Goal: Find specific page/section: Find specific page/section

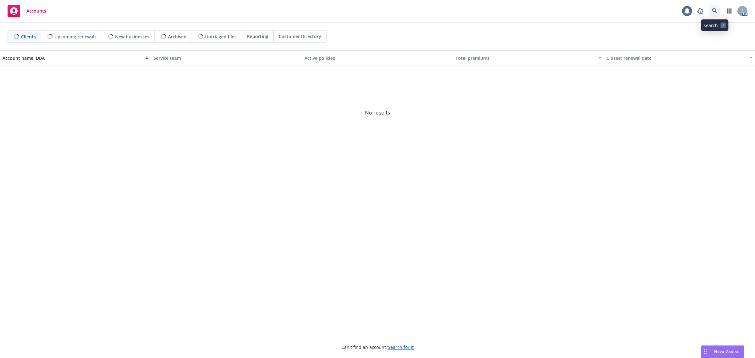
click at [718, 9] on link at bounding box center [714, 11] width 13 height 13
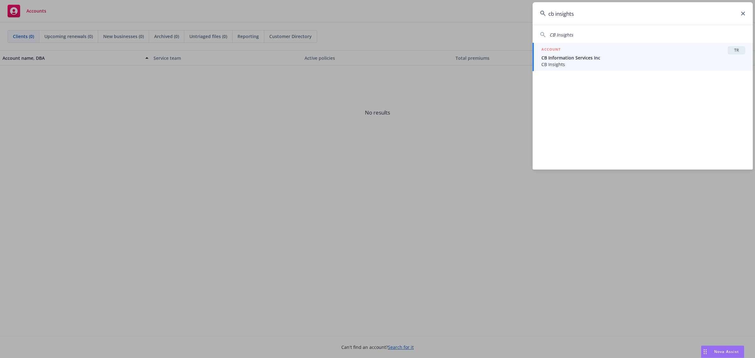
type input "cb insights"
click at [627, 53] on div "ACCOUNT TR" at bounding box center [643, 50] width 204 height 8
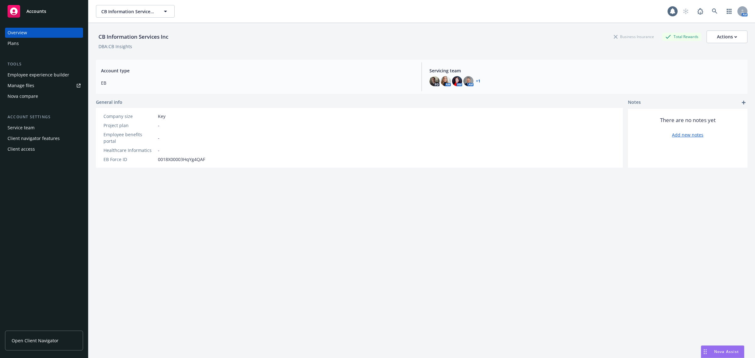
click at [67, 46] on div "Plans" at bounding box center [44, 43] width 73 height 10
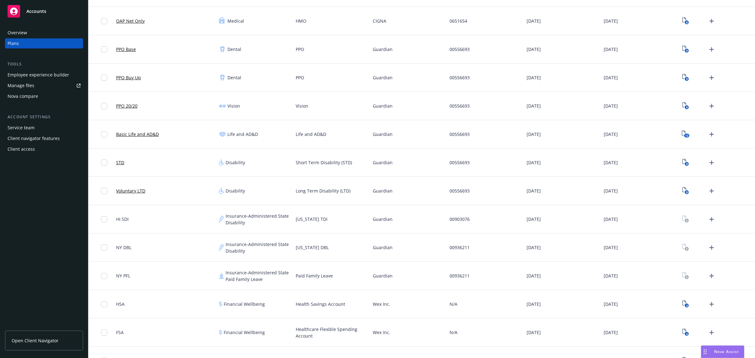
scroll to position [213, 0]
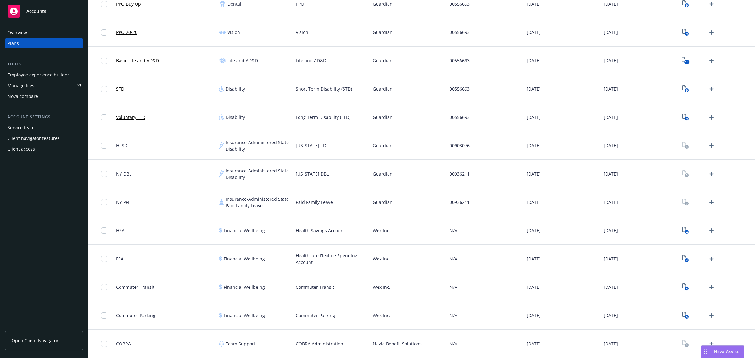
click at [53, 345] on link "Open Client Navigator" at bounding box center [44, 341] width 78 height 20
click at [28, 78] on div "Employee experience builder" at bounding box center [39, 75] width 62 height 10
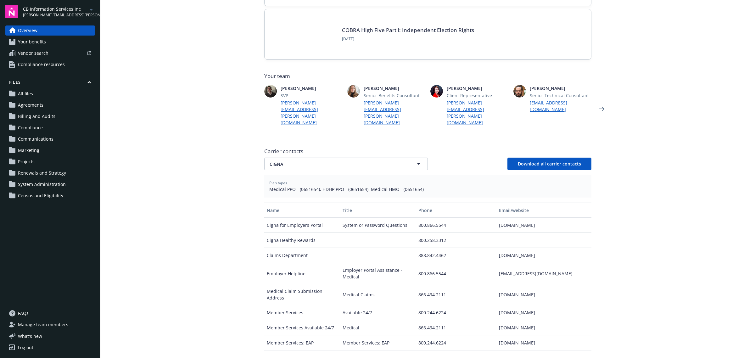
scroll to position [117, 0]
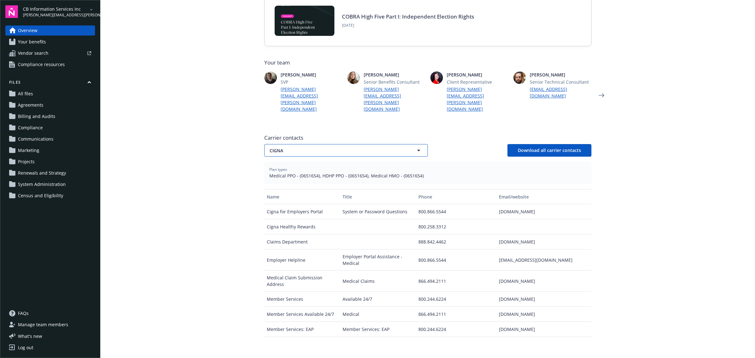
click at [337, 144] on button "CIGNA" at bounding box center [346, 150] width 164 height 13
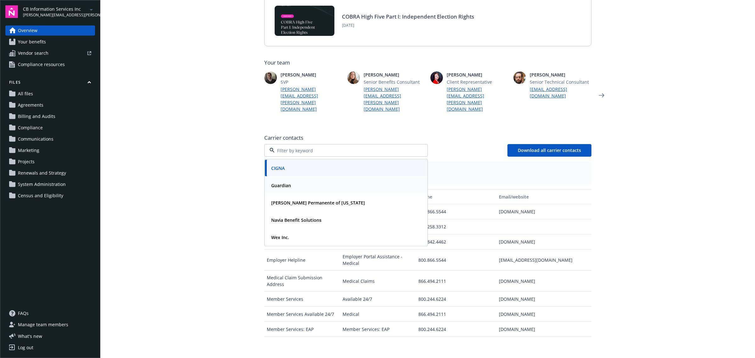
click at [309, 181] on div "Guardian" at bounding box center [346, 185] width 155 height 9
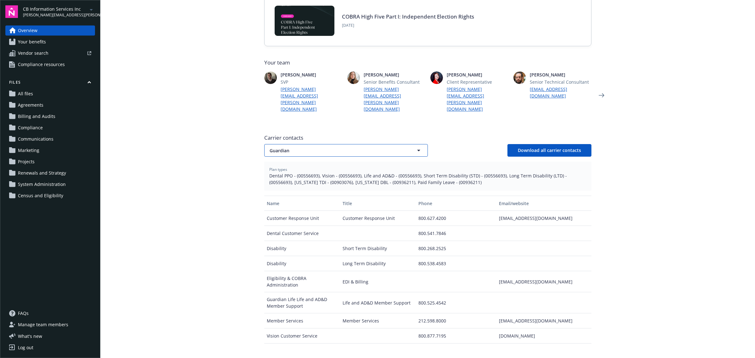
click at [306, 147] on span "Guardian" at bounding box center [334, 150] width 131 height 7
click at [292, 200] on strong "[PERSON_NAME] Permanente of [US_STATE]" at bounding box center [318, 203] width 94 height 6
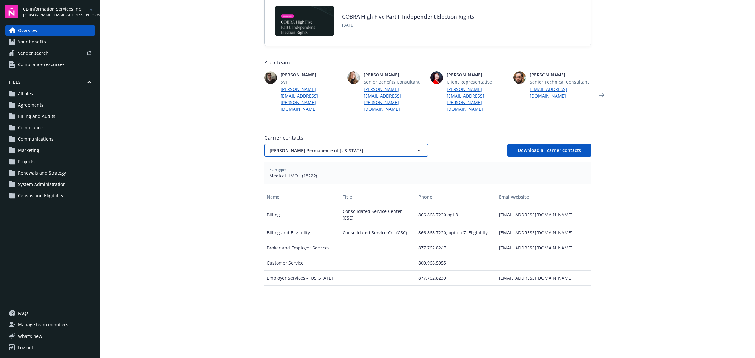
click at [298, 144] on button "[PERSON_NAME] Permanente of [US_STATE]" at bounding box center [346, 150] width 164 height 13
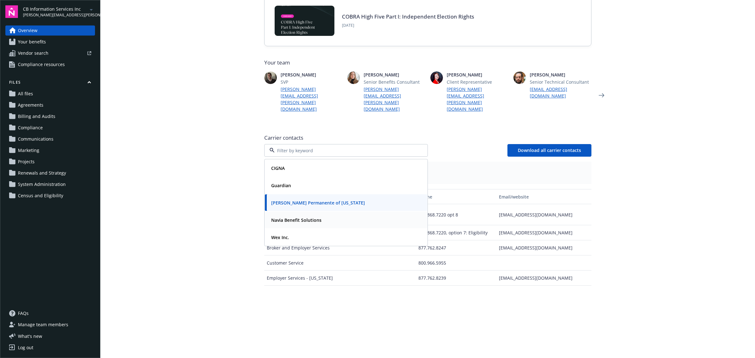
click at [286, 217] on strong "Navia Benefit Solutions" at bounding box center [296, 220] width 50 height 6
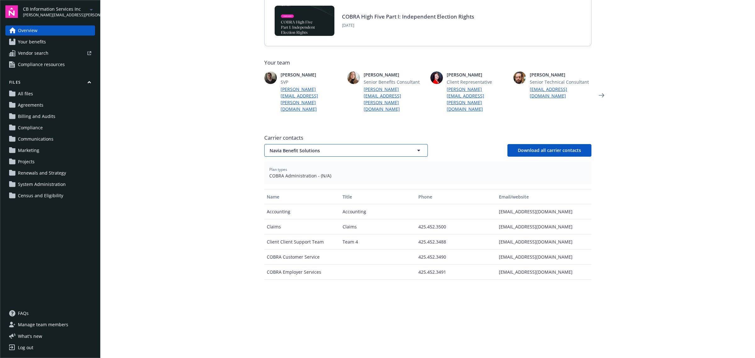
click at [322, 147] on span "Navia Benefit Solutions" at bounding box center [334, 150] width 131 height 7
click at [279, 234] on strong "Wex Inc." at bounding box center [280, 237] width 18 height 6
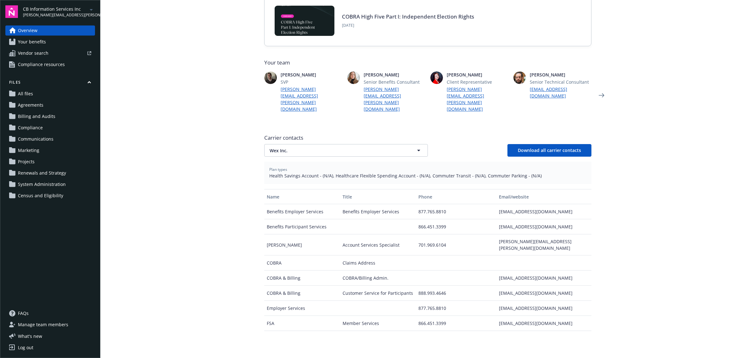
scroll to position [0, 0]
